Goal: Transaction & Acquisition: Purchase product/service

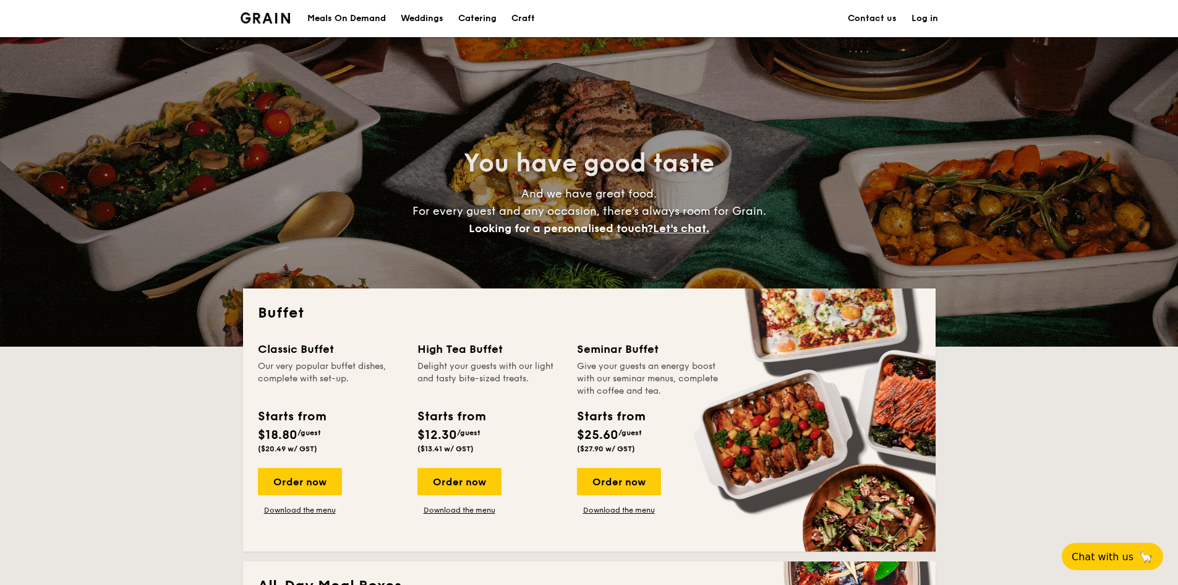
click at [347, 12] on div "Meals On Demand" at bounding box center [346, 18] width 79 height 37
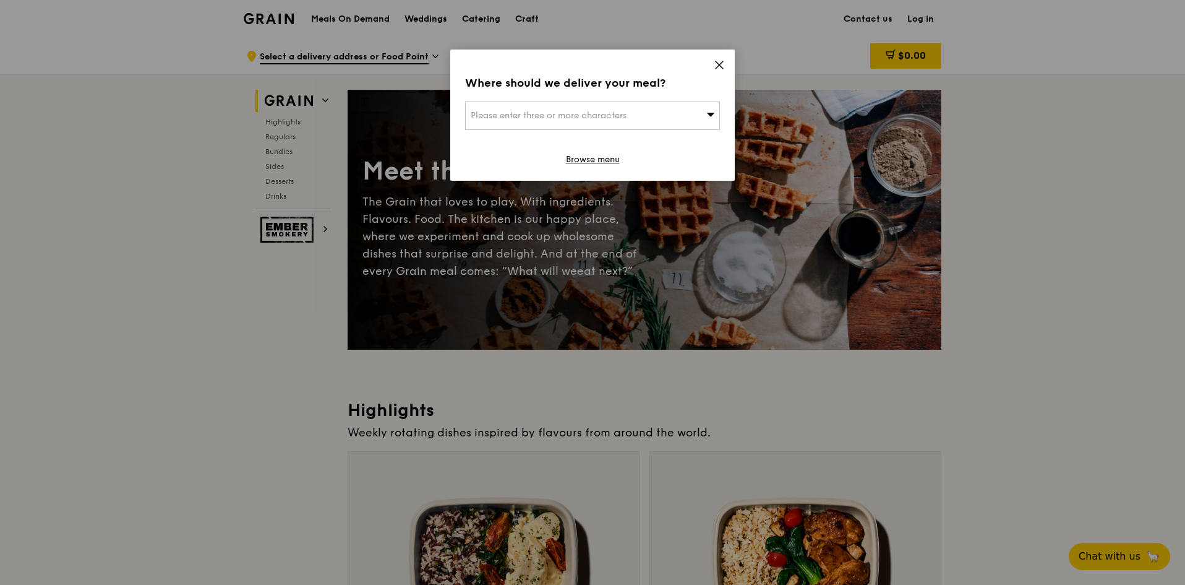
click at [713, 70] on div "Where should we deliver your meal? Please enter three or more characters Browse…" at bounding box center [592, 114] width 285 height 131
click at [716, 67] on icon at bounding box center [719, 64] width 7 height 7
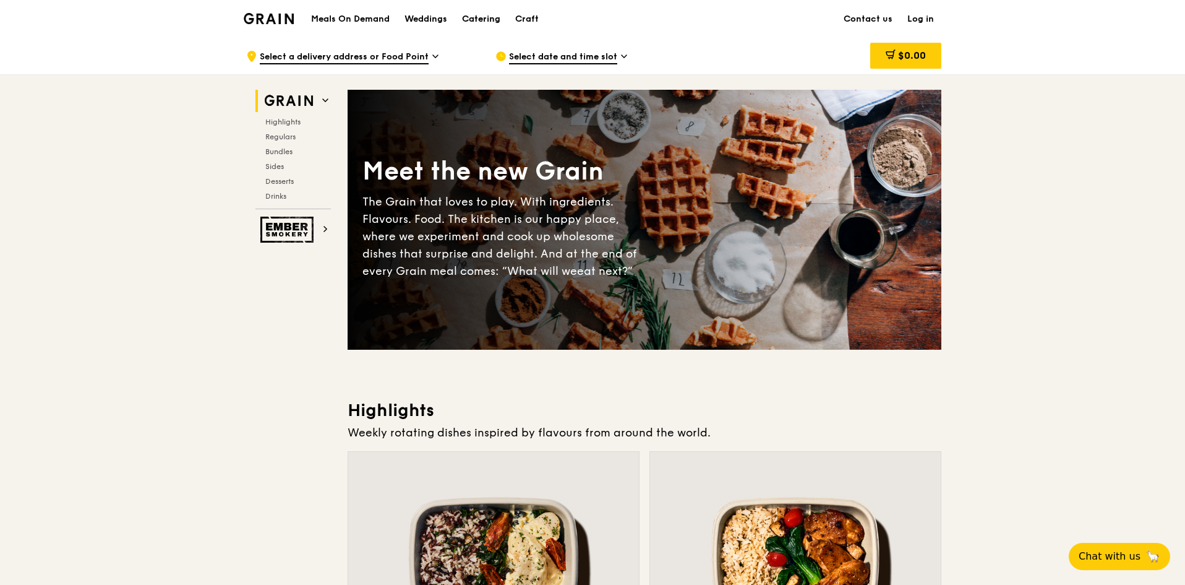
click at [494, 23] on div "Catering" at bounding box center [481, 19] width 38 height 37
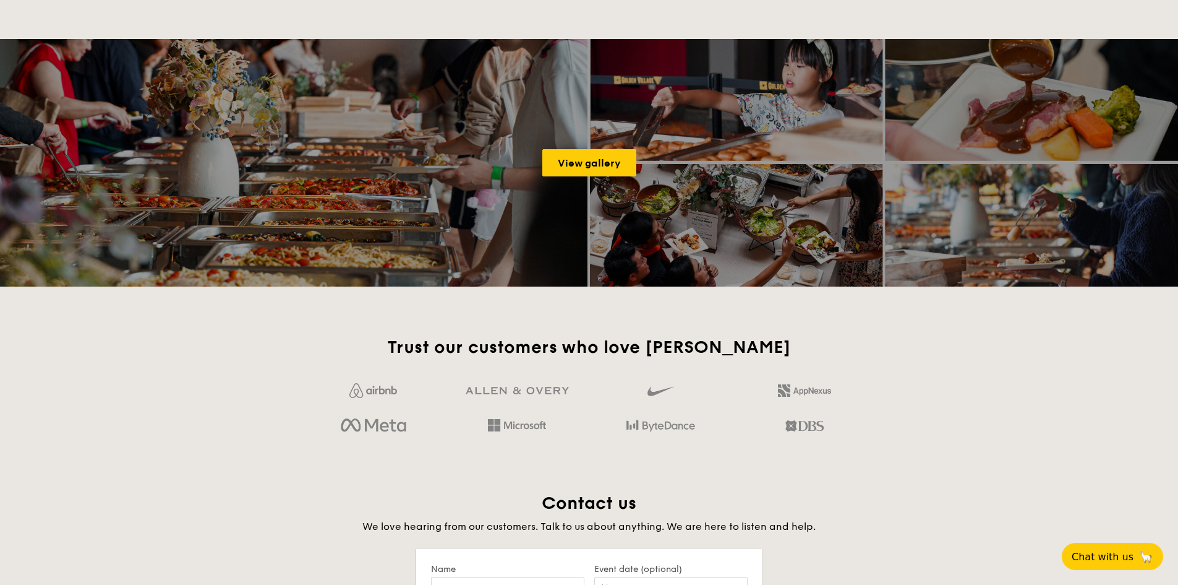
scroll to position [1732, 0]
